Goal: Transaction & Acquisition: Purchase product/service

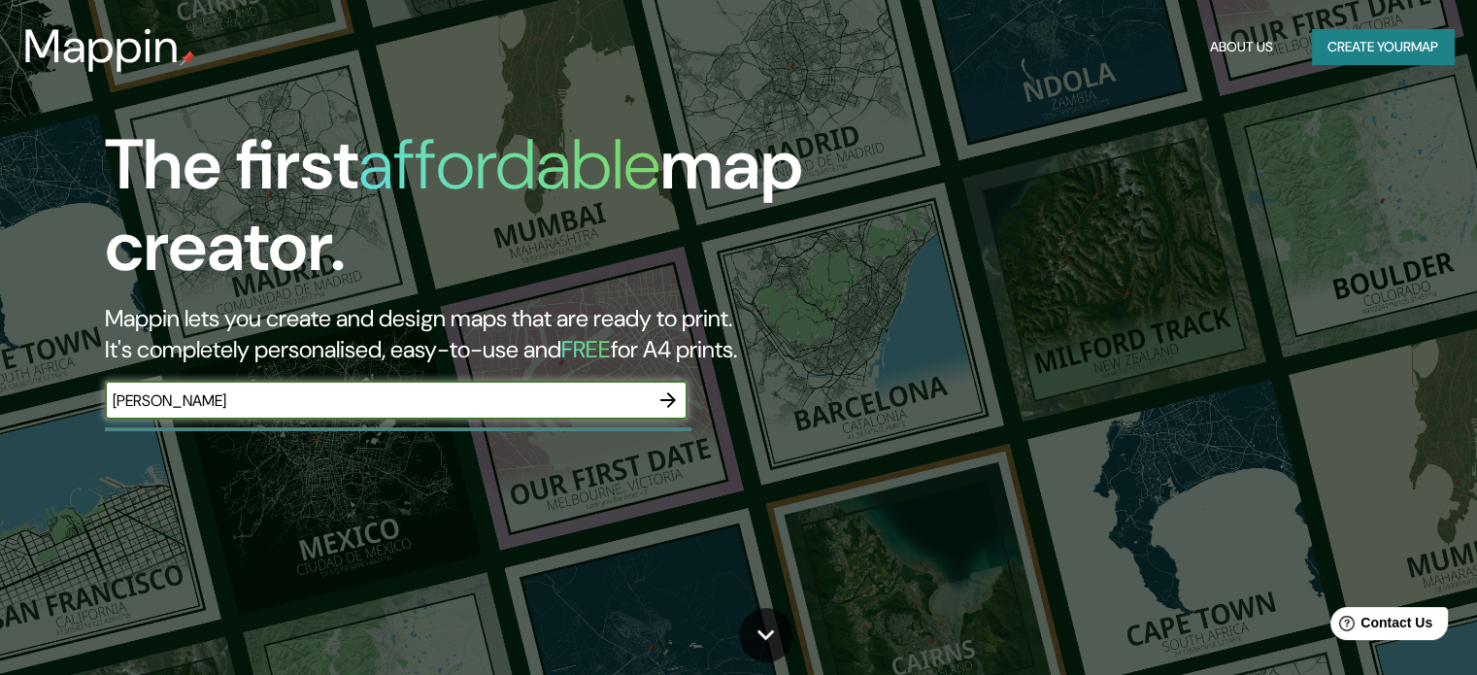
click at [679, 396] on icon "button" at bounding box center [667, 399] width 23 height 23
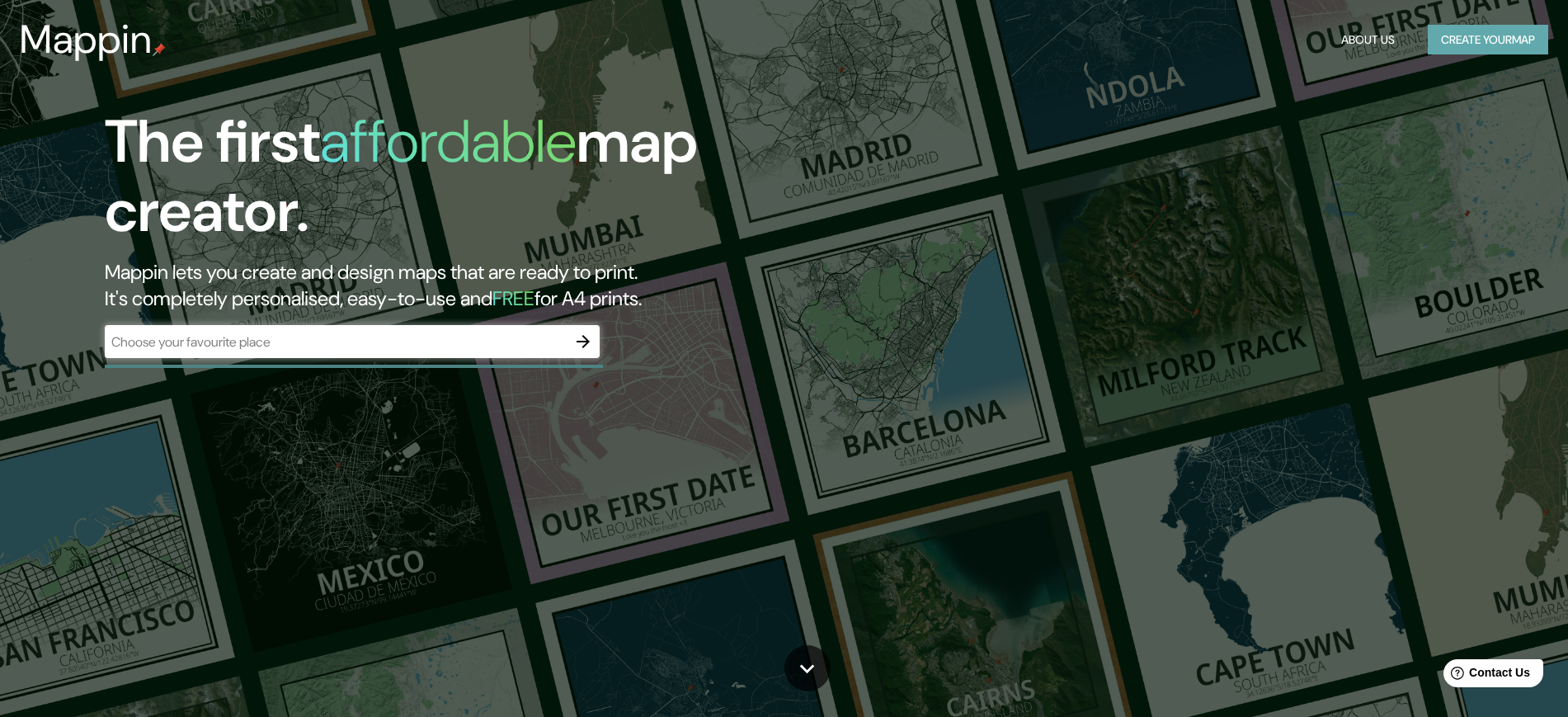
click at [1266, 40] on button "Create your map" at bounding box center [1488, 40] width 121 height 31
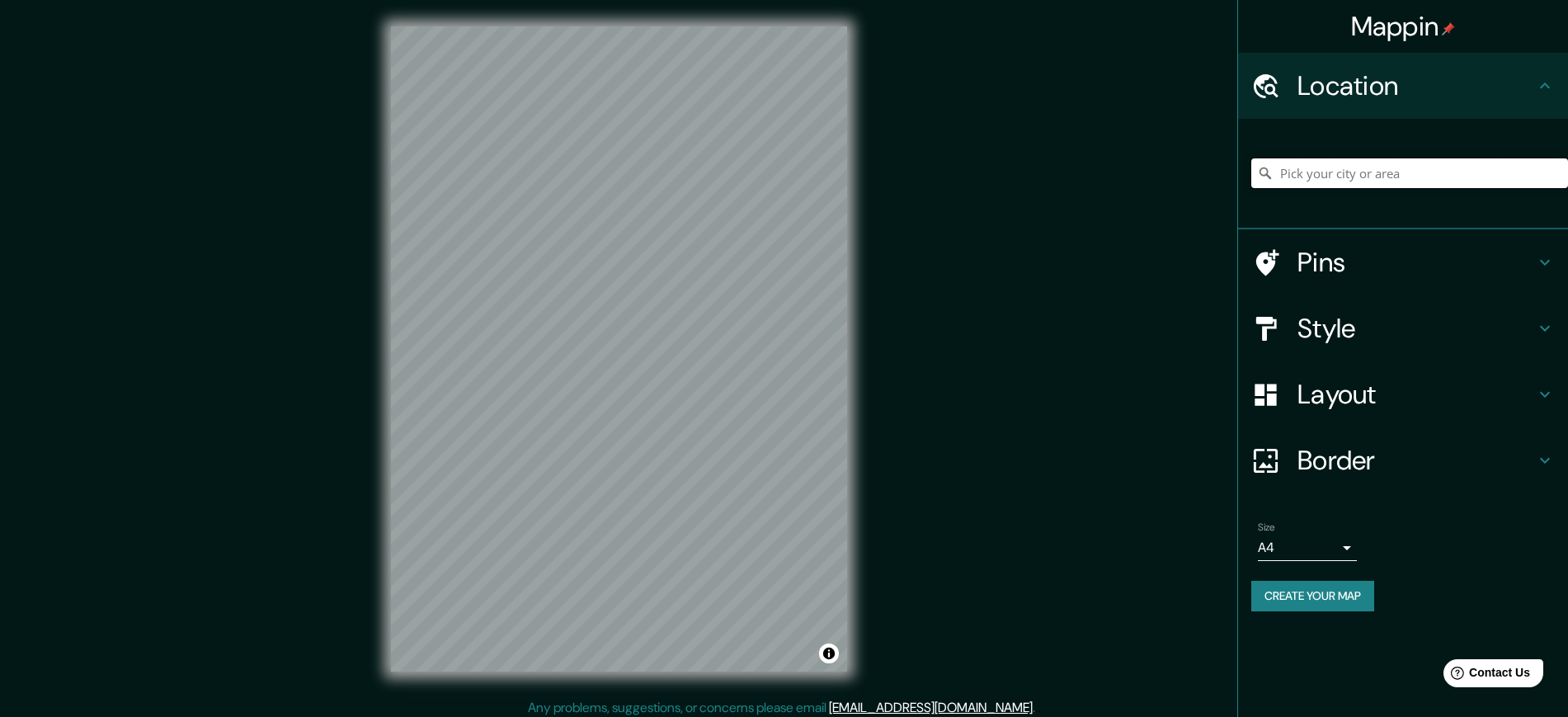
click at [1266, 172] on input "Pick your city or area" at bounding box center [1409, 172] width 317 height 30
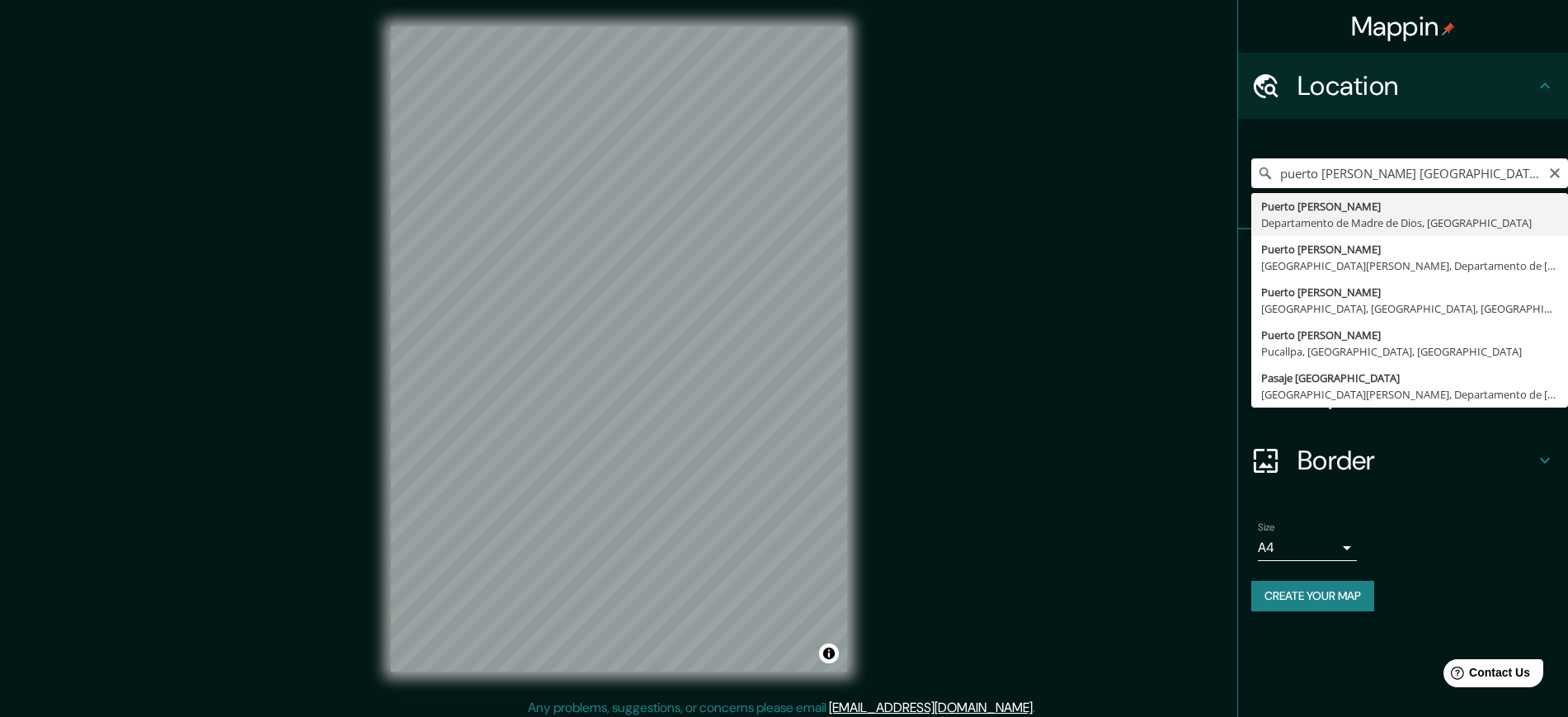
type input "Puerto Maldonado, Departamento de Madre de Dios, Perú"
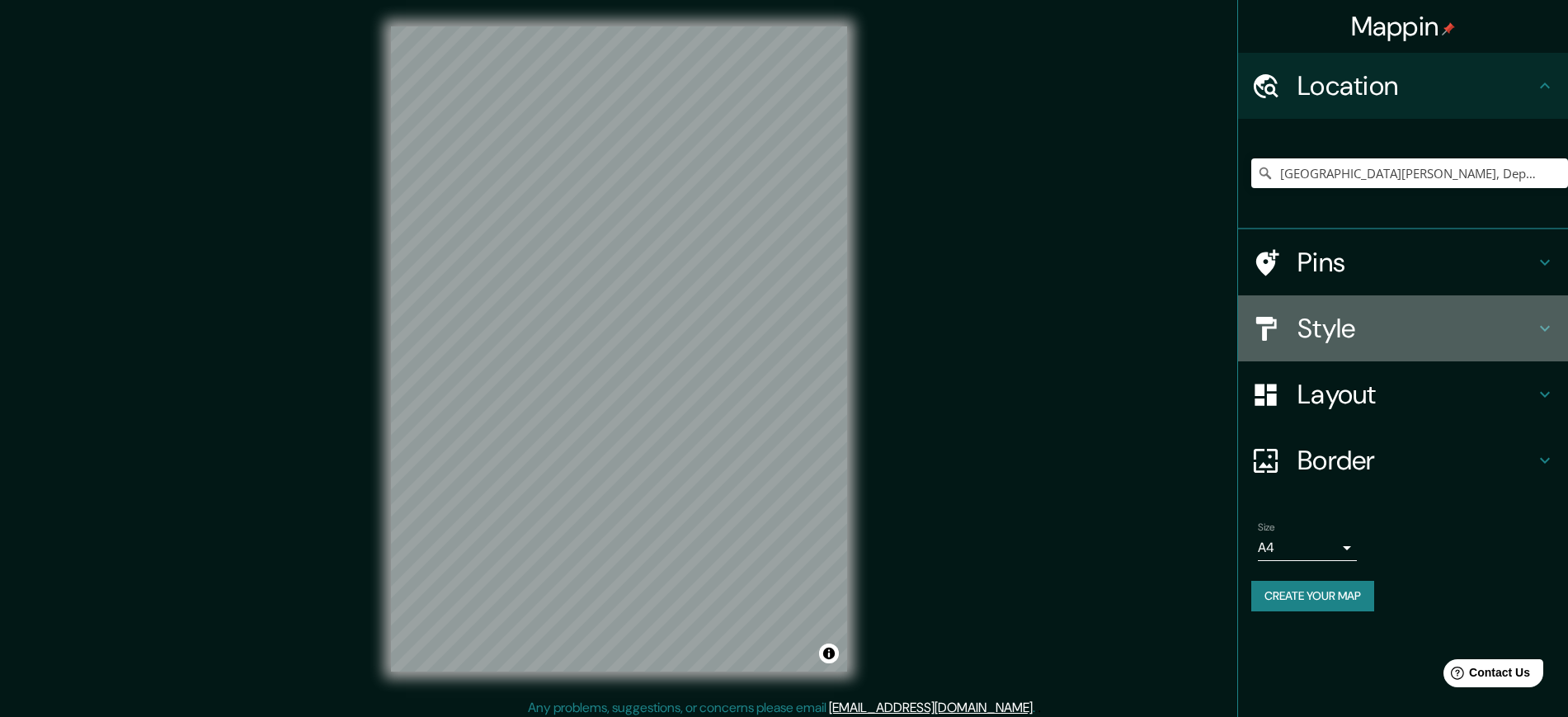
click at [1266, 324] on h4 "Style" at bounding box center [1416, 328] width 238 height 33
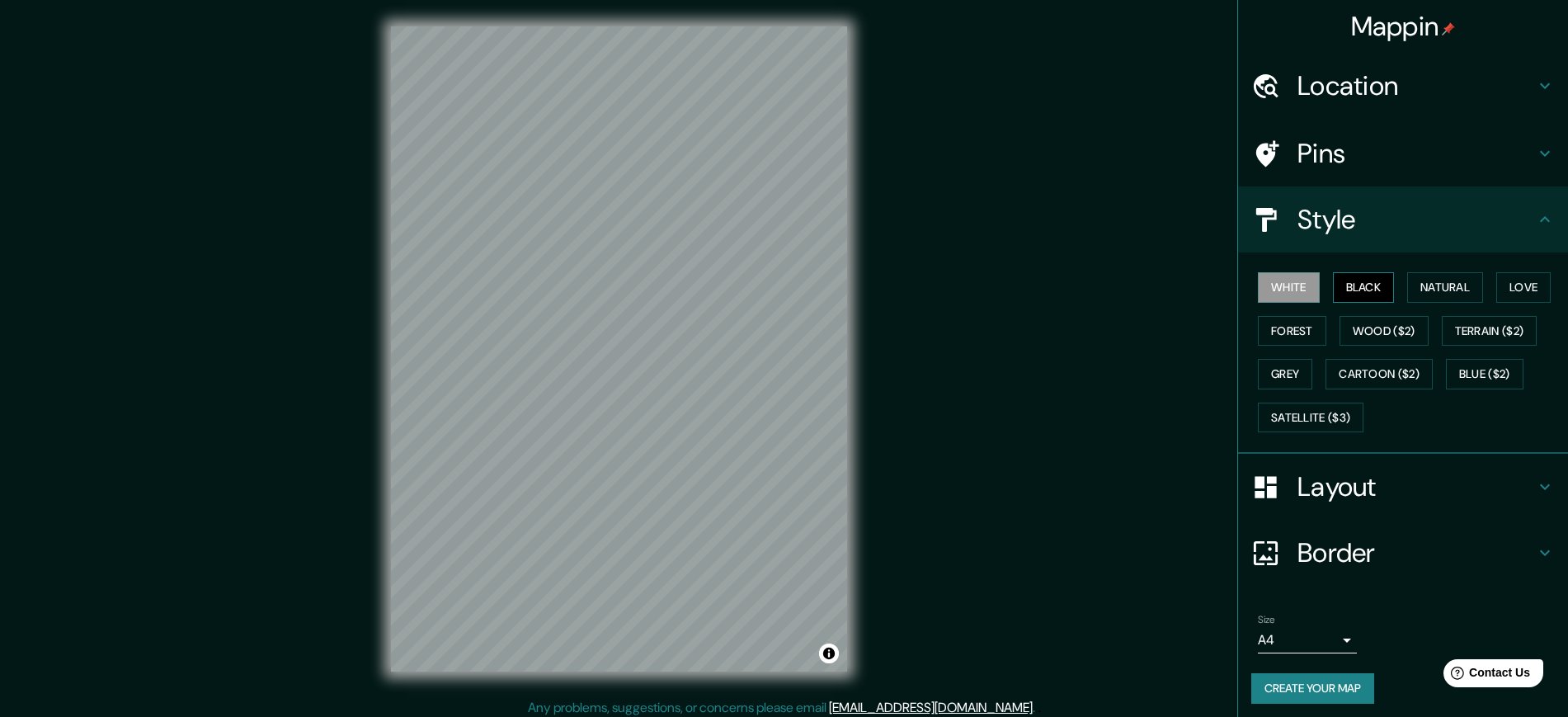
click at [1266, 283] on button "Black" at bounding box center [1363, 287] width 62 height 31
click at [1266, 282] on button "White" at bounding box center [1289, 287] width 62 height 31
click at [1266, 286] on button "Natural" at bounding box center [1444, 287] width 76 height 31
click at [1266, 279] on button "White" at bounding box center [1289, 287] width 62 height 31
click at [1266, 283] on button "Love" at bounding box center [1523, 287] width 54 height 31
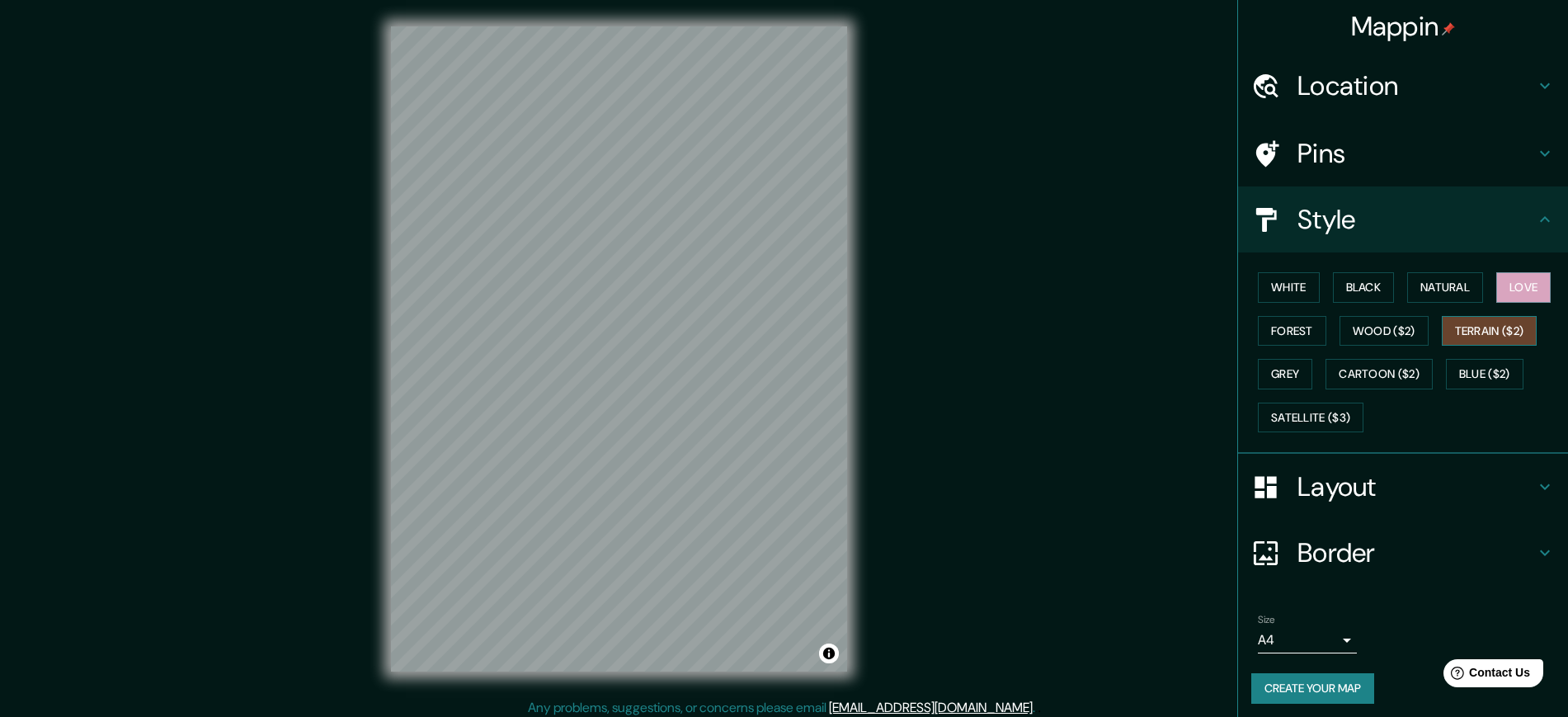
click at [1266, 326] on button "Terrain ($2)" at bounding box center [1489, 331] width 96 height 31
click at [1266, 280] on button "White" at bounding box center [1289, 287] width 62 height 31
click at [1266, 155] on h4 "Pins" at bounding box center [1416, 153] width 238 height 33
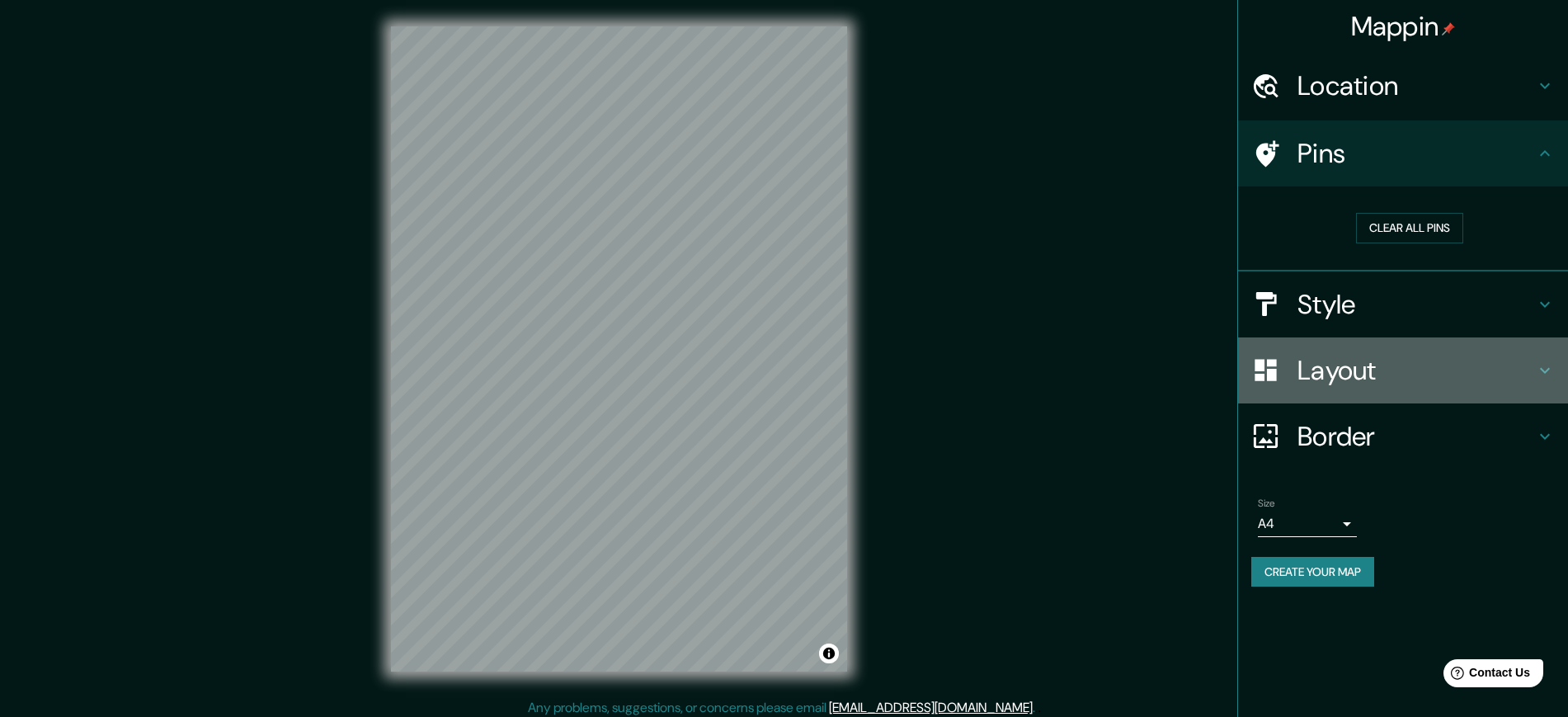
click at [1266, 369] on h4 "Layout" at bounding box center [1416, 370] width 238 height 33
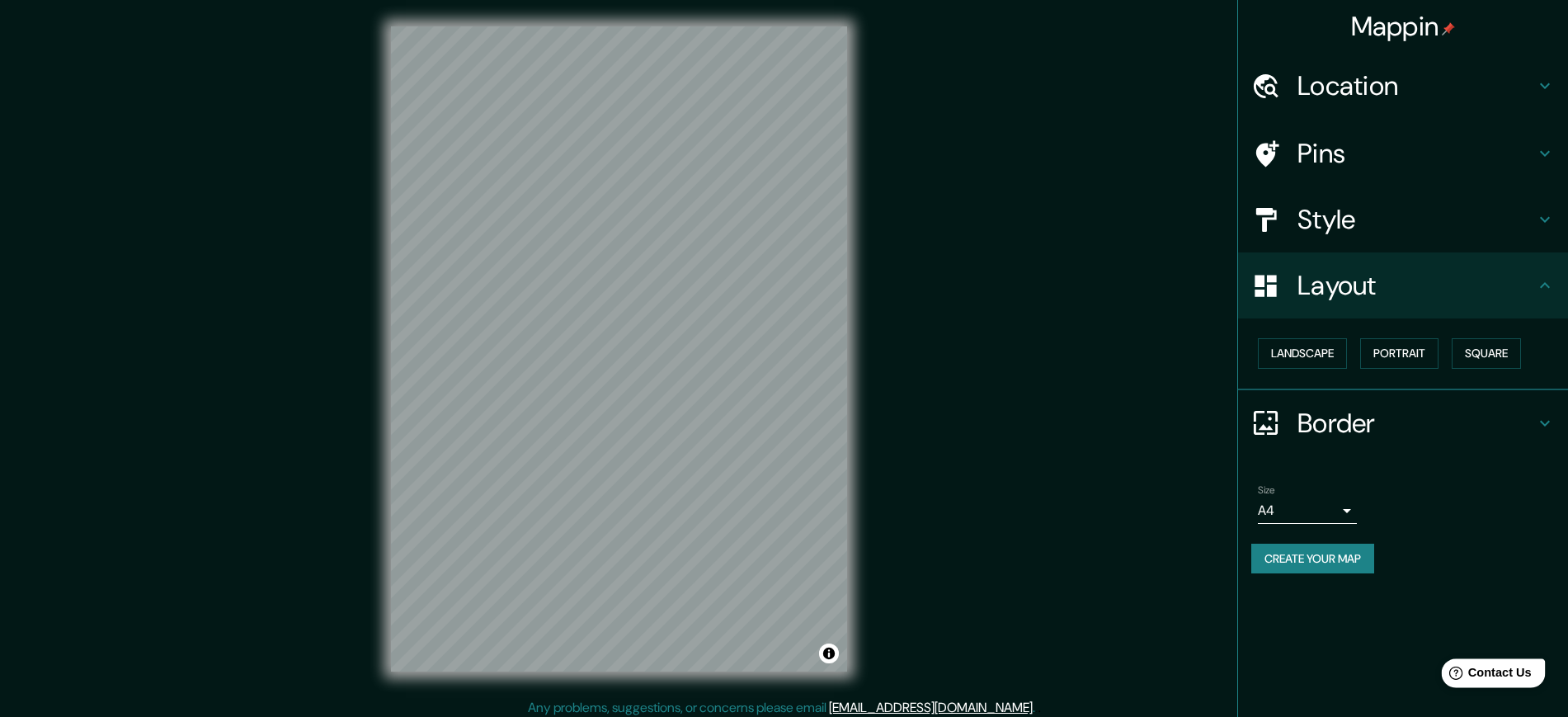
click at [1266, 573] on span "Contact Us" at bounding box center [1499, 673] width 64 height 14
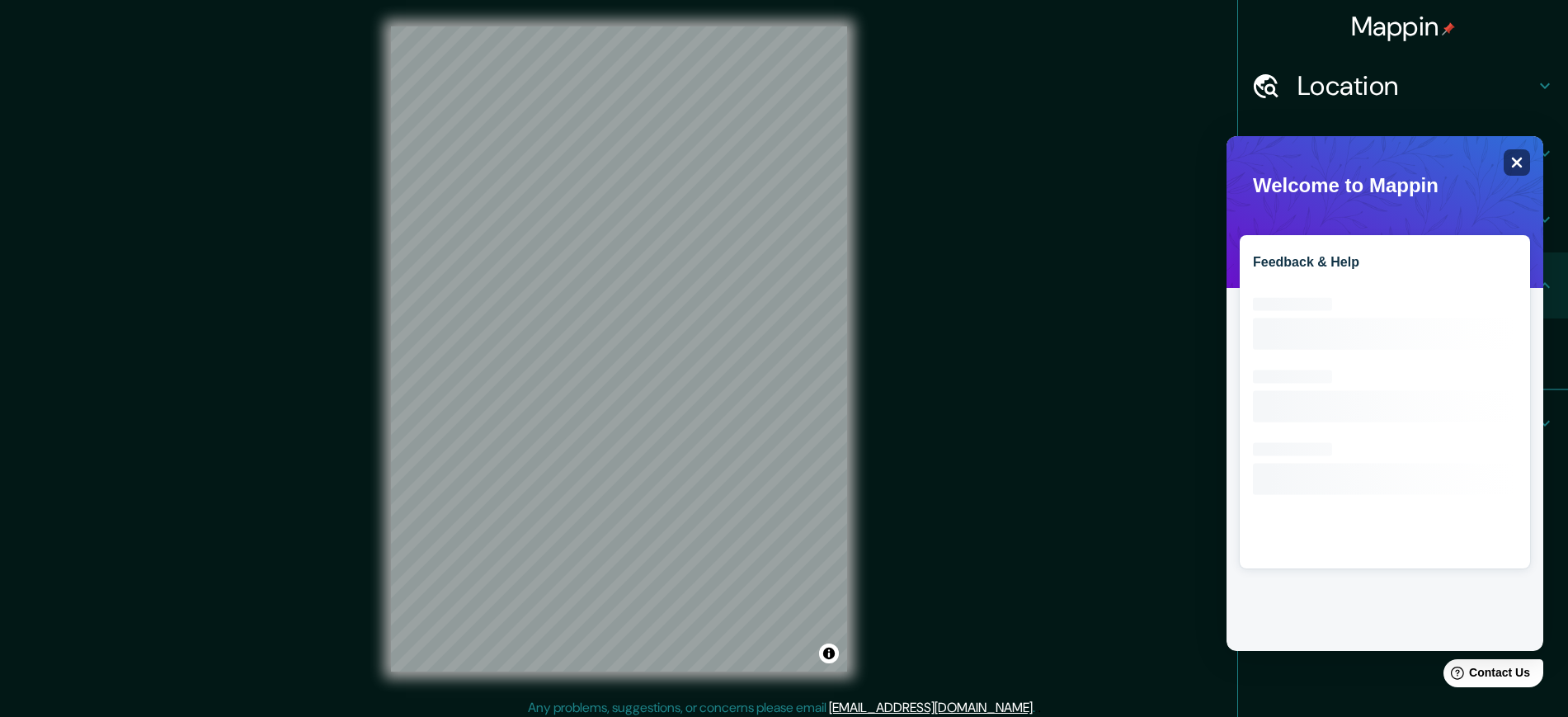
click at [1266, 167] on icon "Close" at bounding box center [1516, 162] width 13 height 13
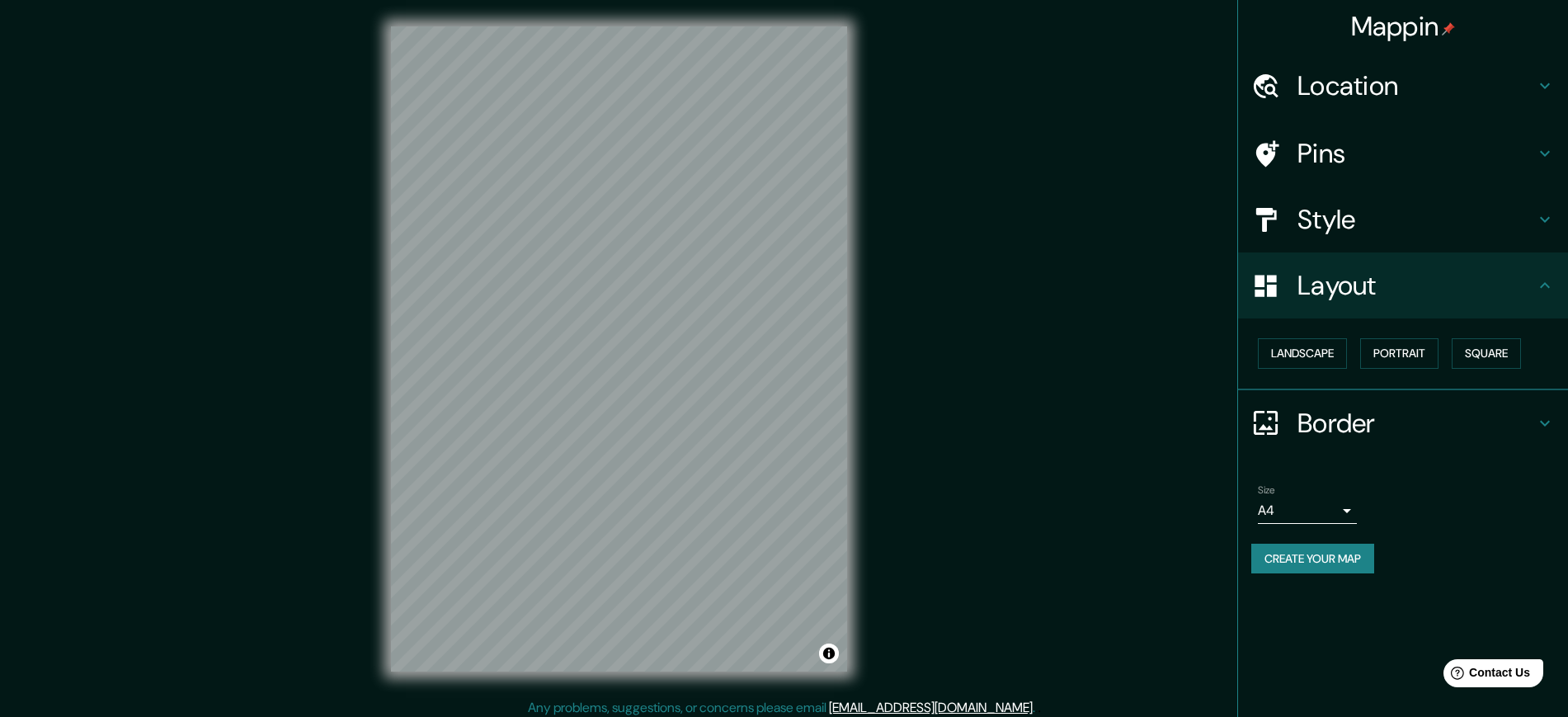
click at [1266, 551] on button "Create your map" at bounding box center [1312, 559] width 123 height 31
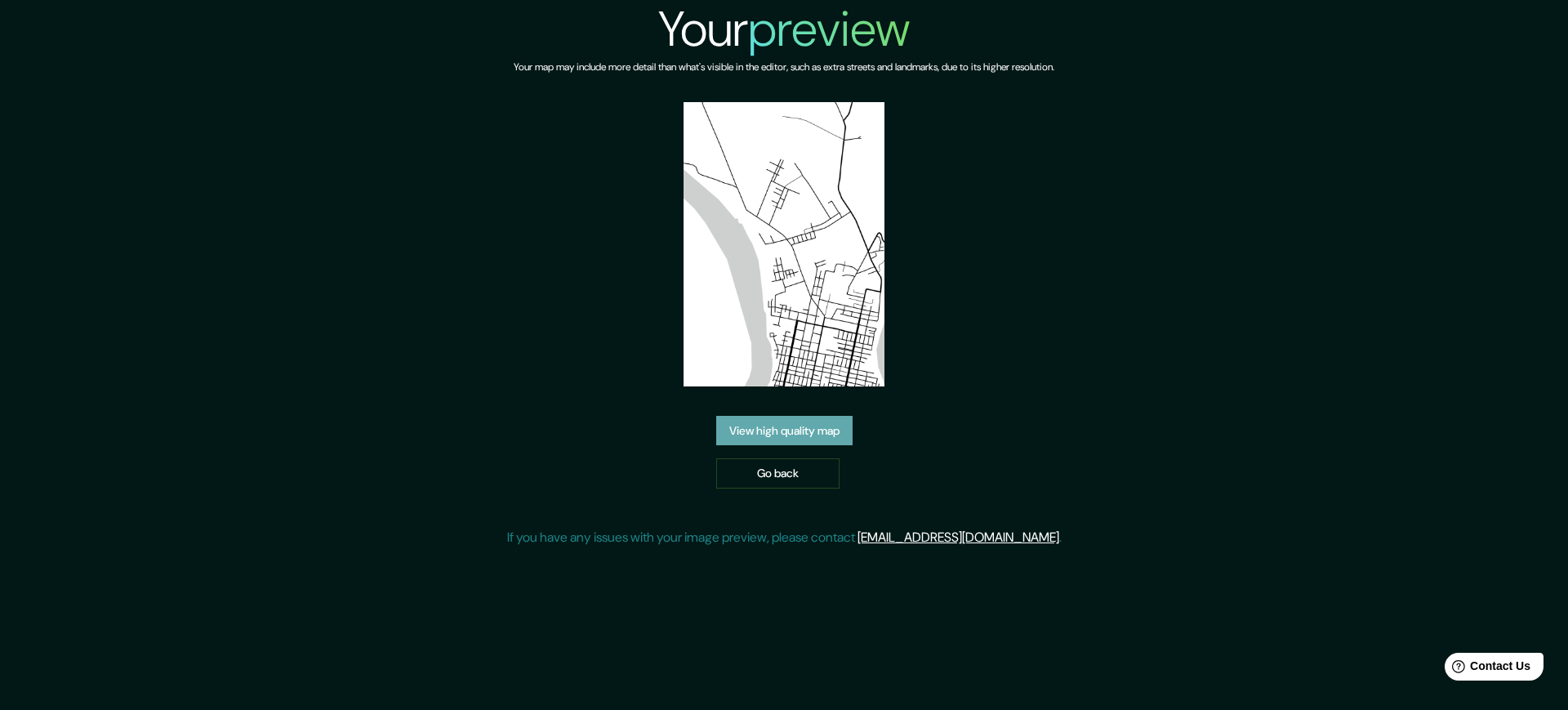
click at [784, 437] on link "View high quality map" at bounding box center [785, 431] width 136 height 30
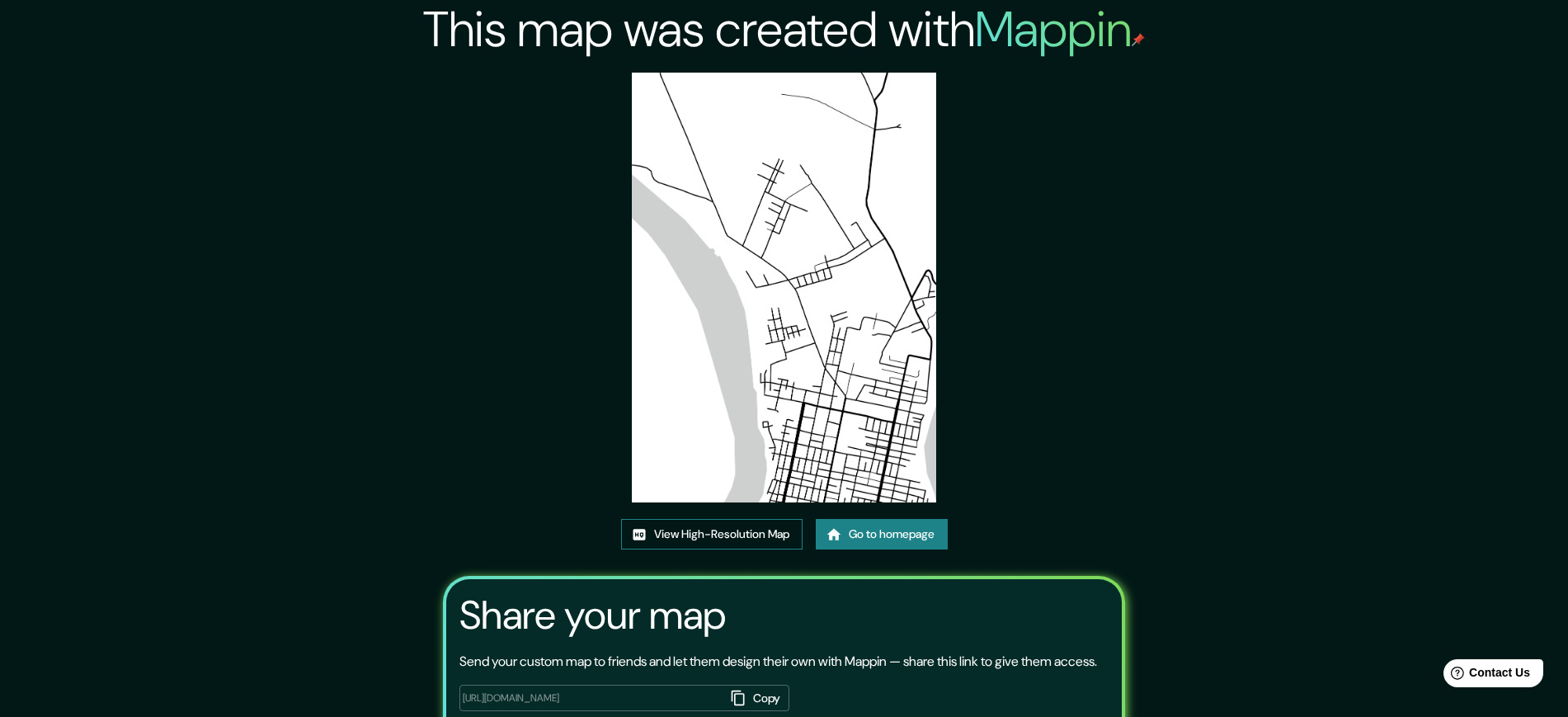
click at [764, 534] on link "View High-Resolution Map" at bounding box center [712, 534] width 182 height 31
